Goal: Task Accomplishment & Management: Use online tool/utility

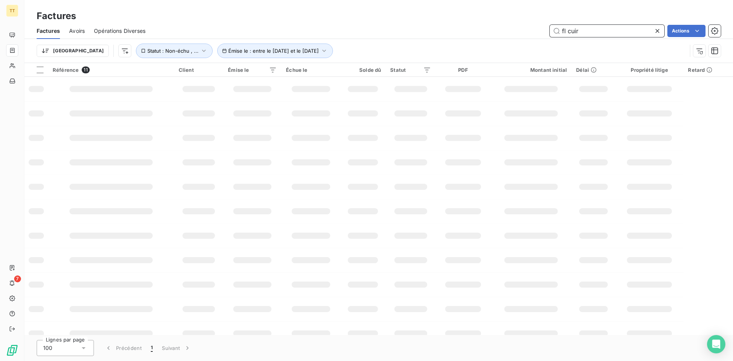
click at [627, 28] on input "fl cuir" at bounding box center [607, 31] width 115 height 12
click at [629, 29] on input "fl cuir" at bounding box center [607, 31] width 115 height 12
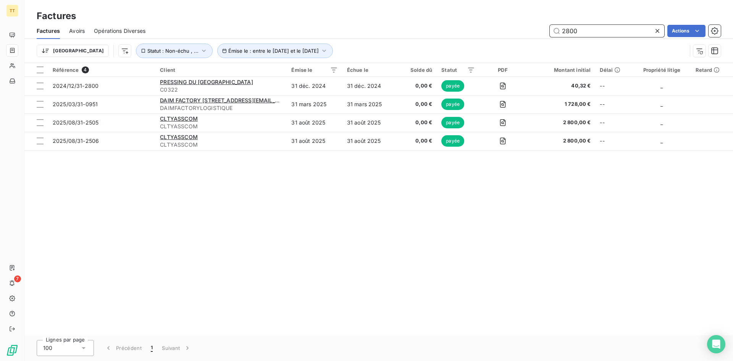
click at [596, 31] on input "2800" at bounding box center [607, 31] width 115 height 12
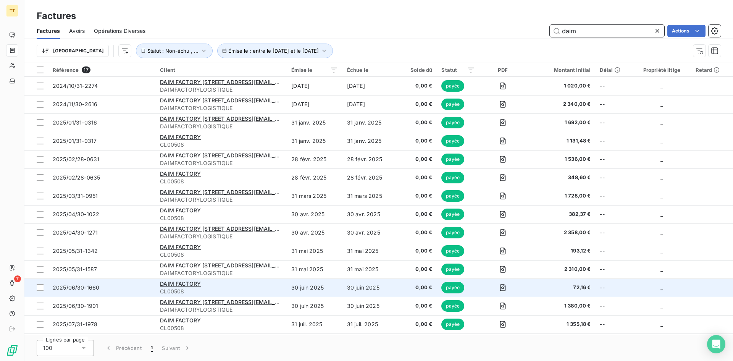
scroll to position [54, 0]
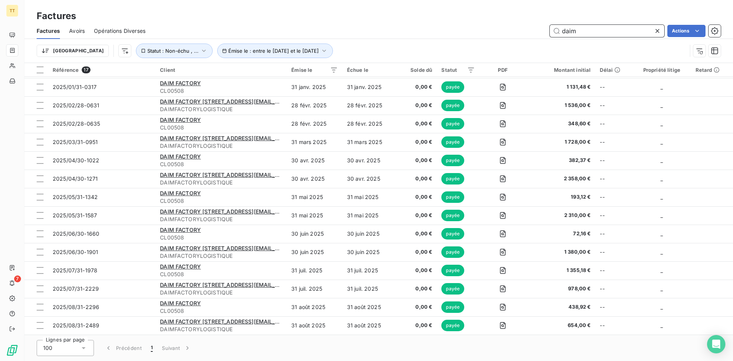
type input "daim"
click at [217, 47] on button "Émise le : entre le [DATE] et le [DATE]" at bounding box center [275, 51] width 116 height 15
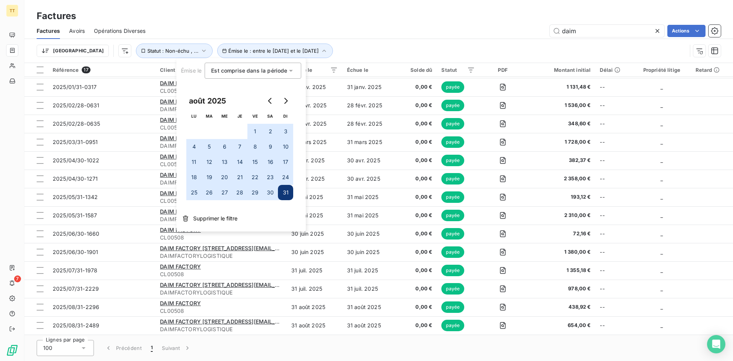
click at [256, 129] on button "1" at bounding box center [254, 131] width 15 height 15
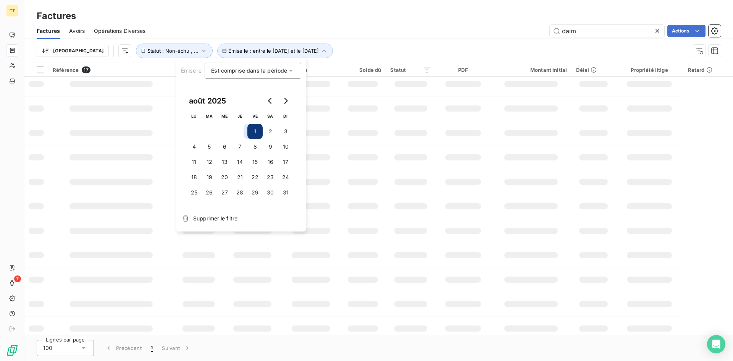
scroll to position [17, 0]
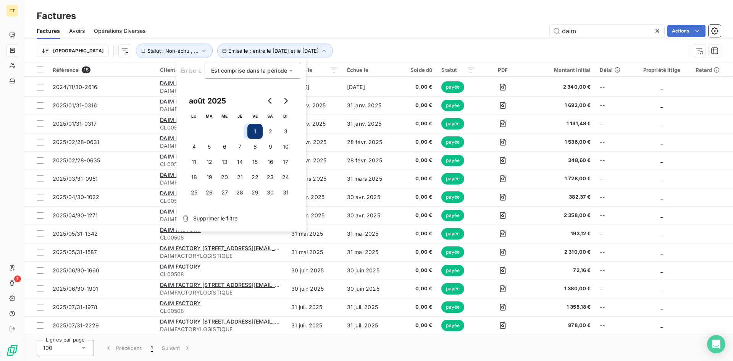
click at [258, 131] on button "1" at bounding box center [254, 131] width 15 height 15
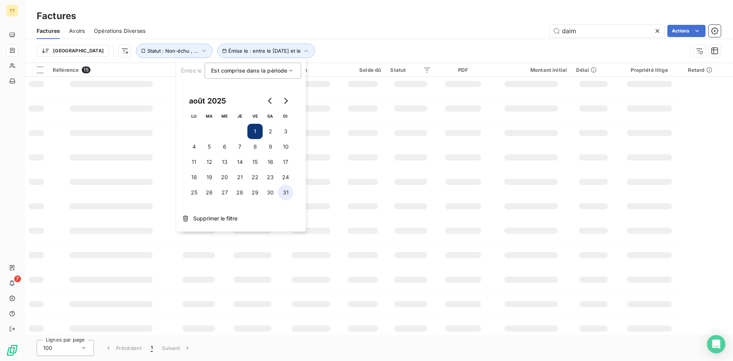
scroll to position [0, 0]
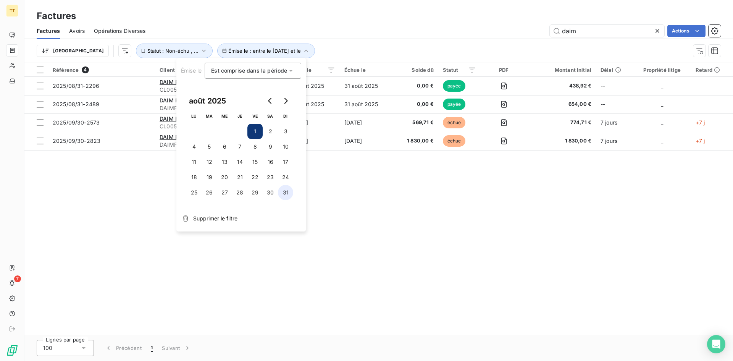
click at [290, 193] on button "31" at bounding box center [285, 192] width 15 height 15
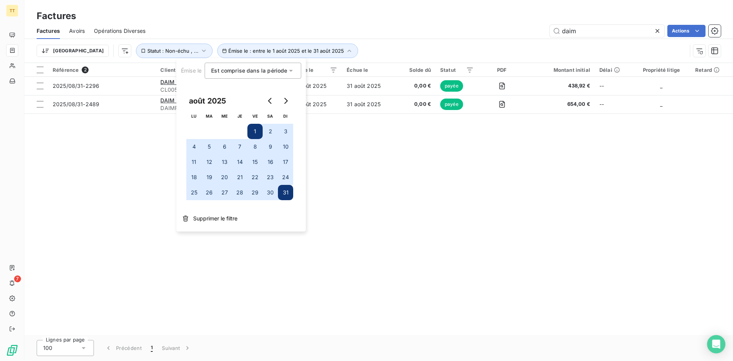
click at [349, 166] on div "Référence 2 Client Émise le Échue le Solde dû Statut PDF Montant initial Délai …" at bounding box center [378, 199] width 709 height 272
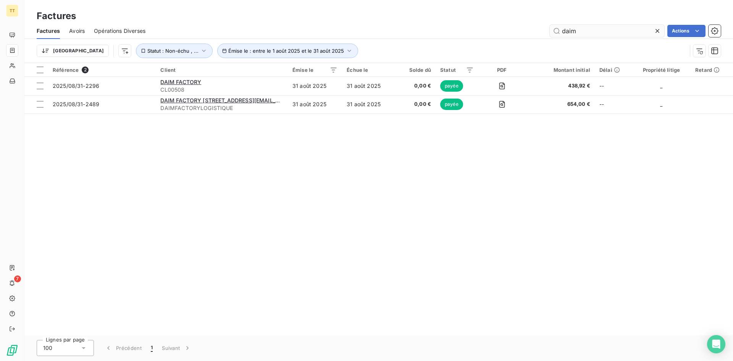
click at [660, 29] on icon at bounding box center [658, 31] width 8 height 8
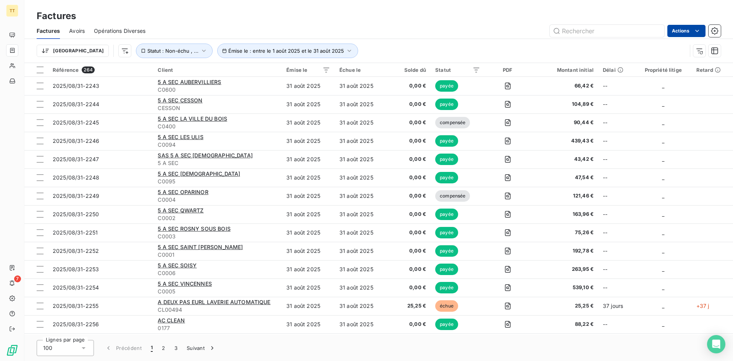
click at [684, 31] on html "TT 7 Factures Factures Avoirs Opérations Diverses Actions Trier Émise le : entr…" at bounding box center [366, 180] width 733 height 361
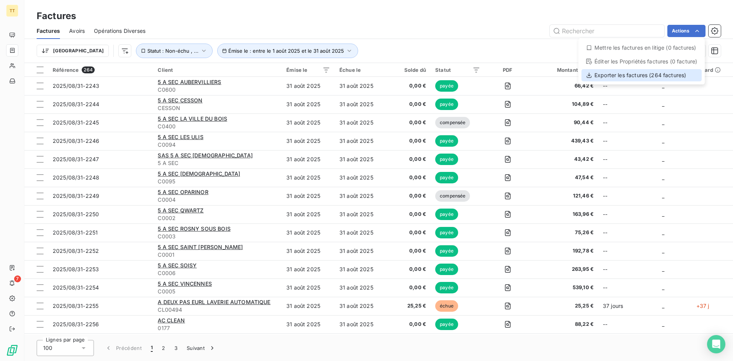
click at [649, 74] on div "Exporter les factures (264 factures)" at bounding box center [642, 75] width 120 height 12
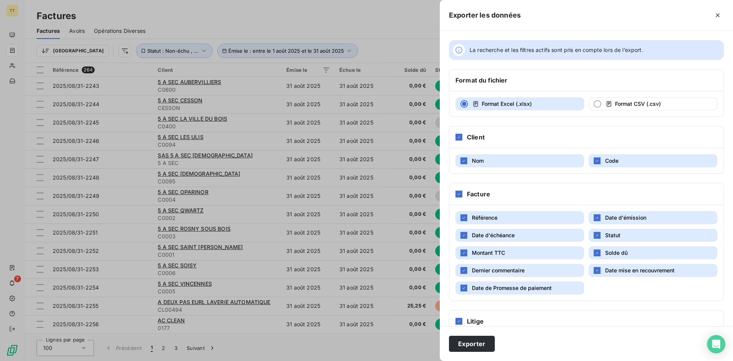
drag, startPoint x: 501, startPoint y: 238, endPoint x: 509, endPoint y: 238, distance: 7.6
click at [501, 238] on span "Date d'échéance" at bounding box center [493, 235] width 43 height 8
click at [612, 238] on span "Statut" at bounding box center [612, 235] width 15 height 8
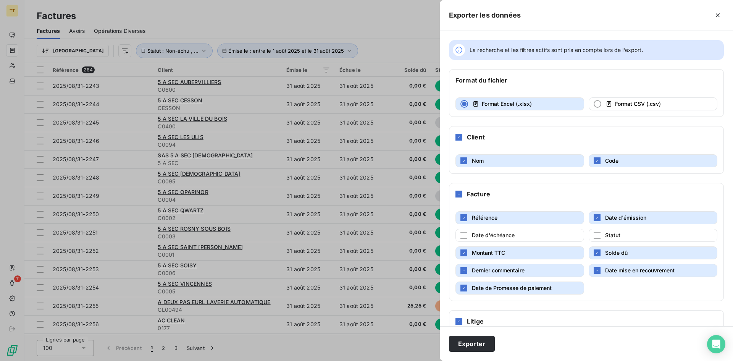
click at [620, 271] on span "Date mise en recouvrement" at bounding box center [639, 270] width 69 height 6
click at [613, 252] on span "Solde dû" at bounding box center [616, 252] width 23 height 6
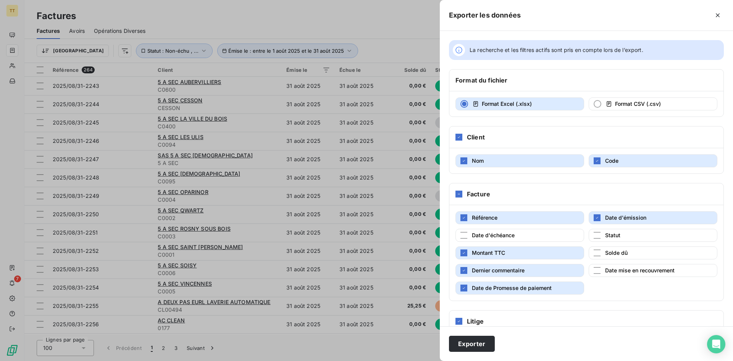
click at [519, 289] on span "Date de Promesse de paiement" at bounding box center [512, 287] width 80 height 6
click at [506, 272] on span "Dernier commentaire" at bounding box center [498, 270] width 53 height 6
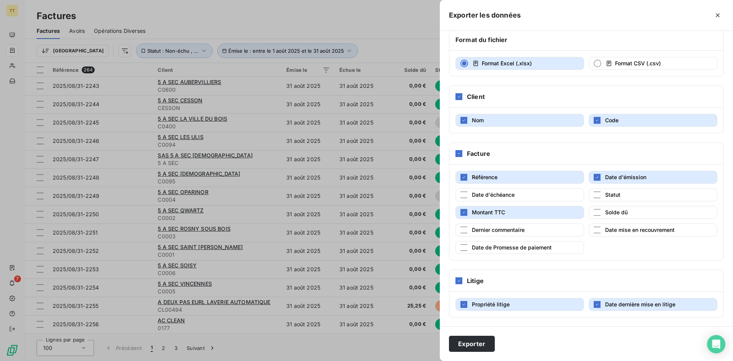
scroll to position [41, 0]
click at [458, 281] on icon at bounding box center [459, 280] width 5 height 5
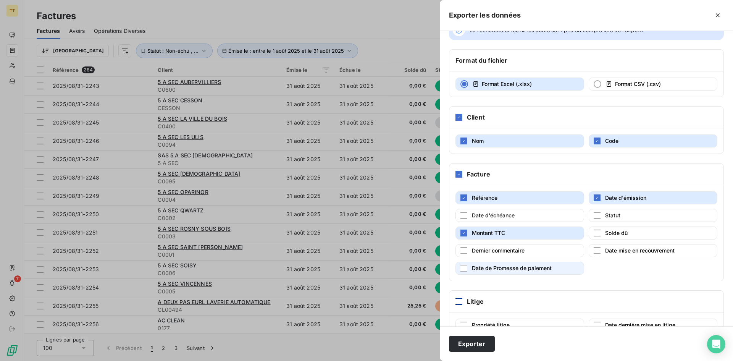
scroll to position [0, 0]
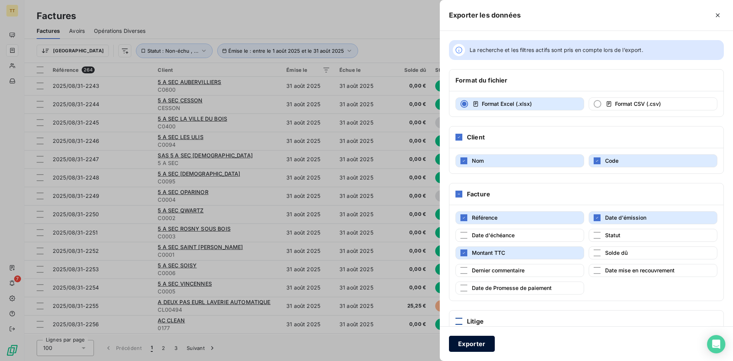
click at [493, 340] on button "Exporter" at bounding box center [472, 344] width 46 height 16
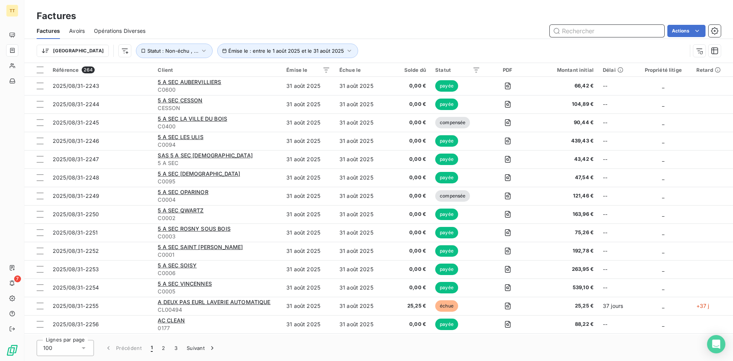
click at [595, 32] on input "text" at bounding box center [607, 31] width 115 height 12
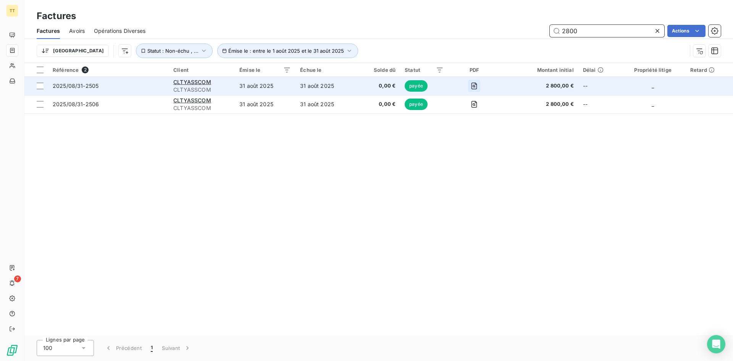
type input "2800"
click at [478, 86] on icon "button" at bounding box center [474, 86] width 8 height 8
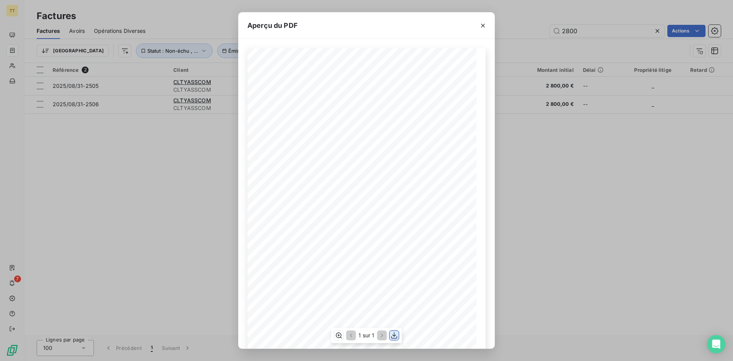
click at [396, 331] on button "button" at bounding box center [394, 335] width 9 height 9
click at [482, 24] on icon "button" at bounding box center [483, 26] width 8 height 8
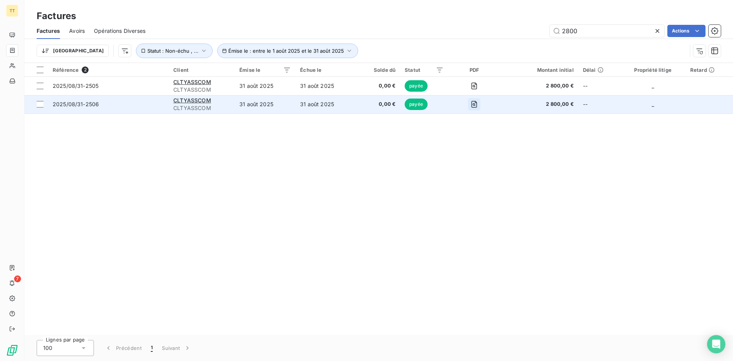
click at [474, 110] on button "button" at bounding box center [474, 104] width 12 height 12
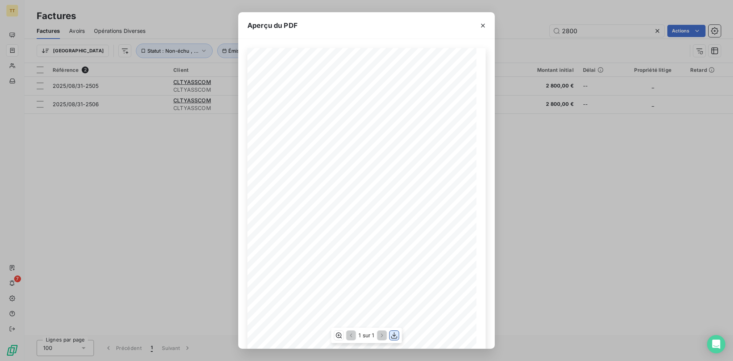
click at [393, 331] on icon "button" at bounding box center [395, 335] width 8 height 8
click at [487, 22] on button "button" at bounding box center [483, 25] width 12 height 12
